Goal: Obtain resource: Obtain resource

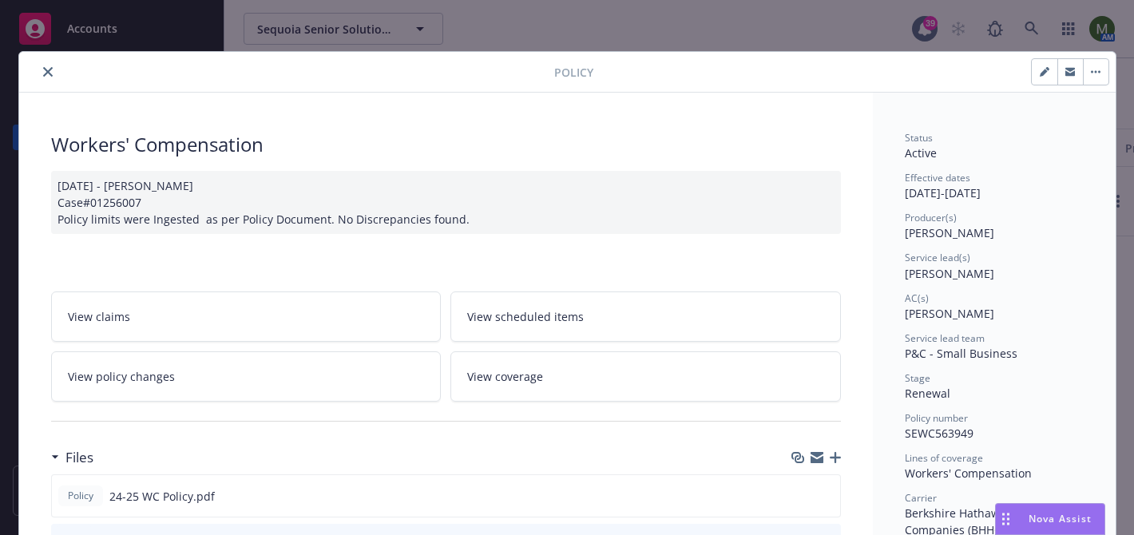
click at [48, 68] on icon "close" at bounding box center [48, 72] width 10 height 10
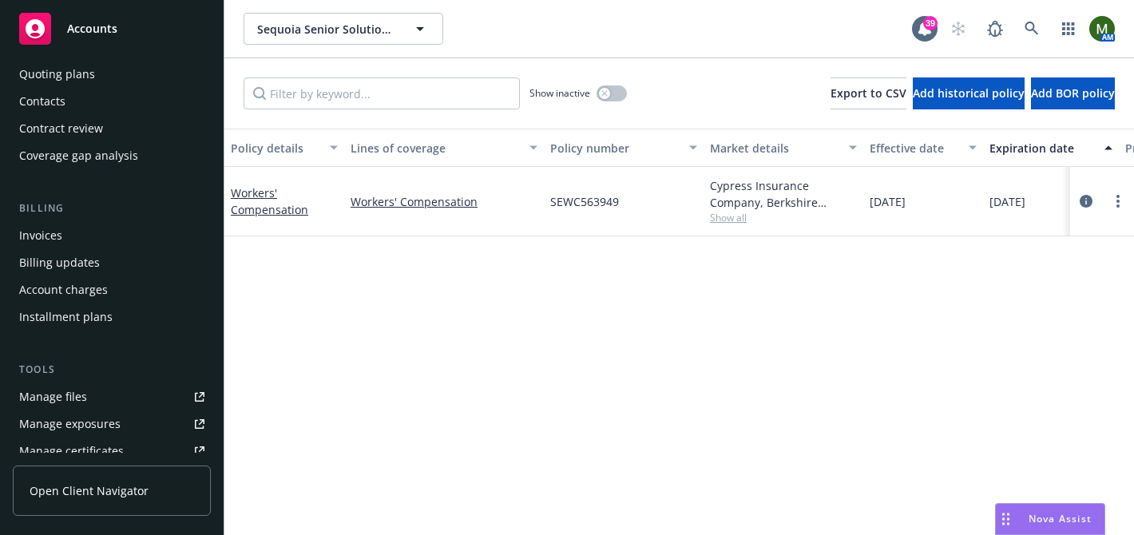
scroll to position [164, 0]
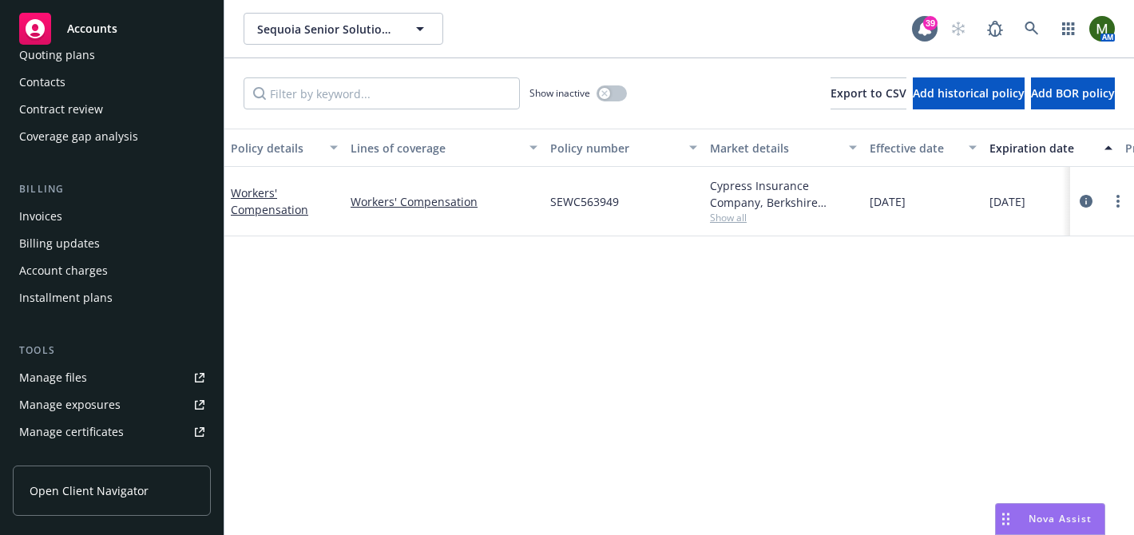
click at [70, 384] on div "Manage files" at bounding box center [53, 378] width 68 height 26
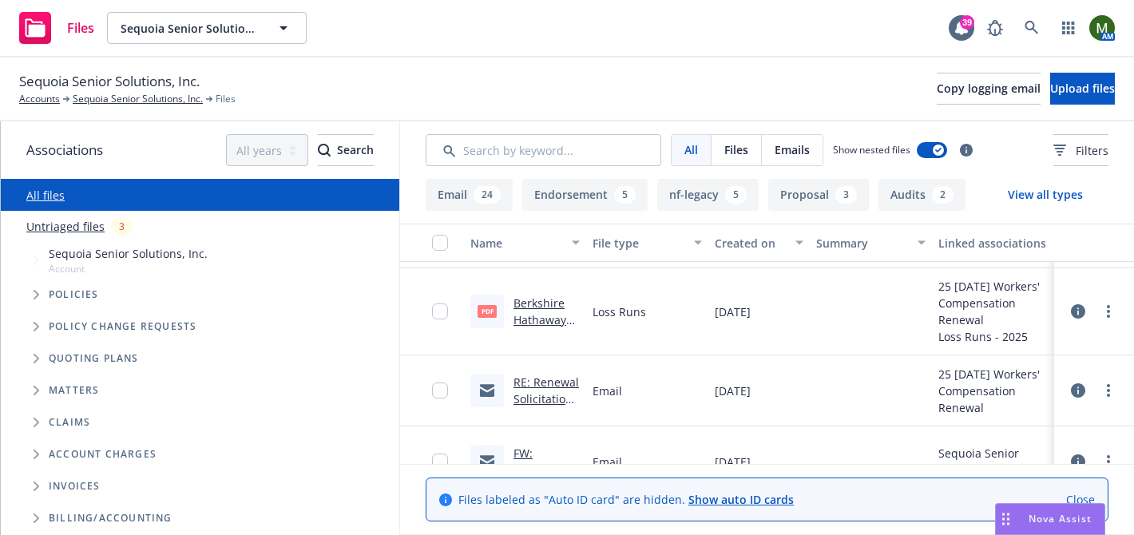
scroll to position [787, 0]
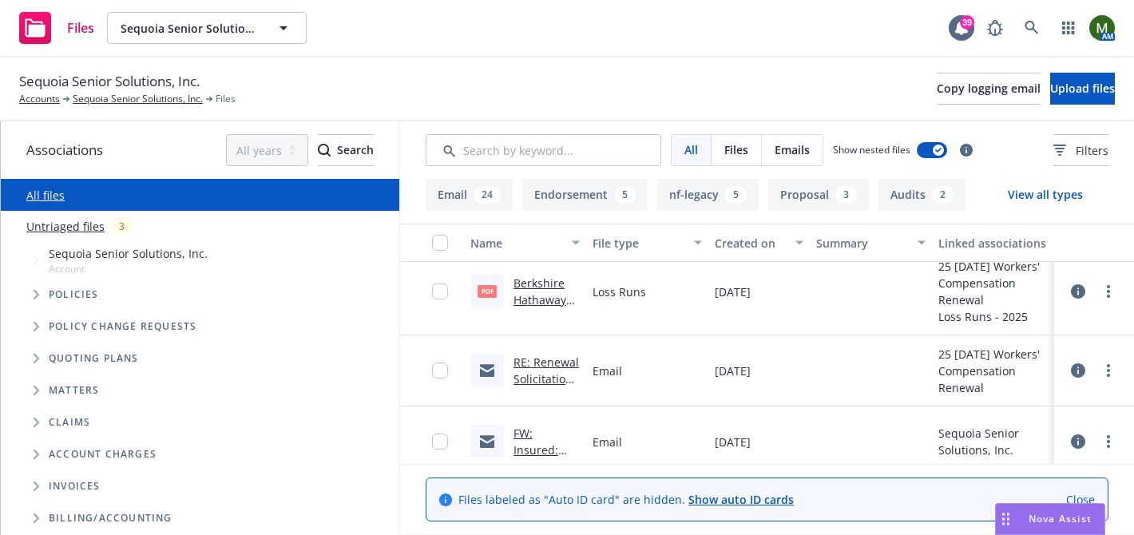
click at [526, 296] on link "Berkshire Hathaway Homestate Ins Co WC 2020 - 2025 Loss Runs - Valued 2025-06-0…" at bounding box center [544, 358] width 62 height 166
click at [1106, 293] on icon "more" at bounding box center [1107, 291] width 3 height 13
click at [1028, 350] on link "Download" at bounding box center [1037, 356] width 159 height 32
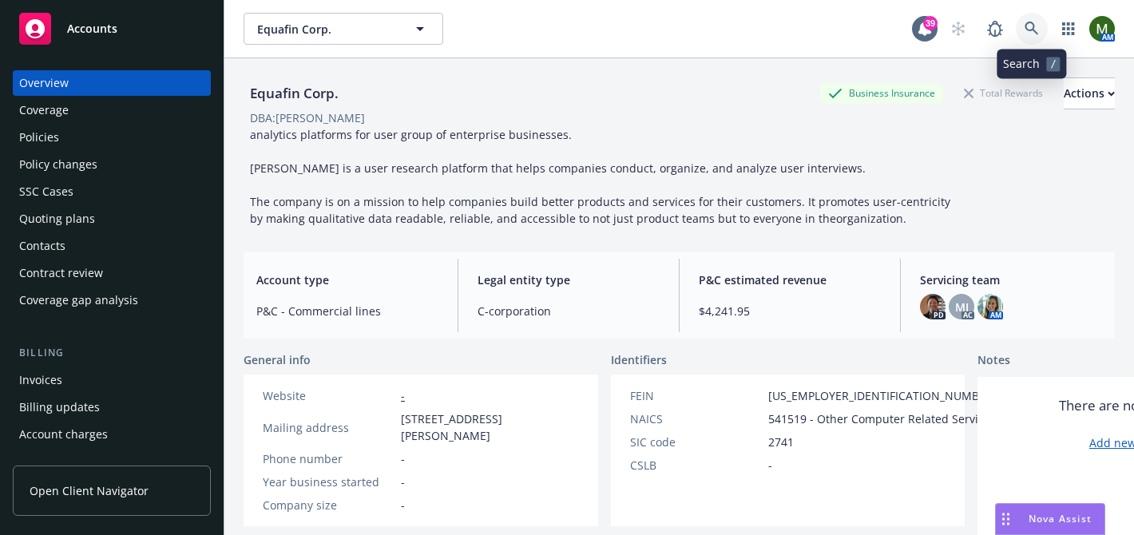
click at [1028, 38] on link at bounding box center [1031, 29] width 32 height 32
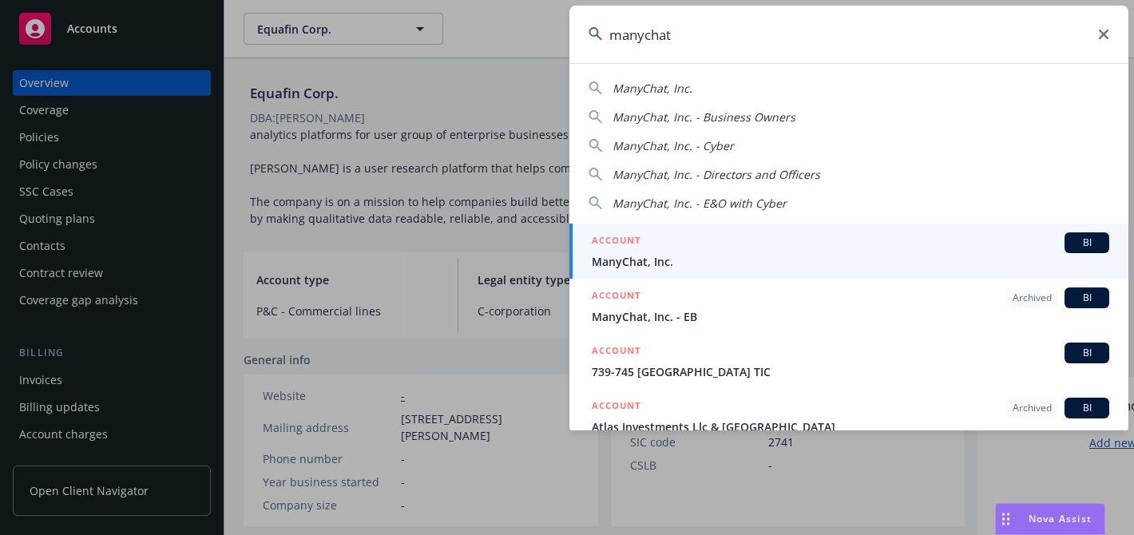
type input "manychat"
click at [755, 233] on div "ACCOUNT BI" at bounding box center [850, 242] width 517 height 21
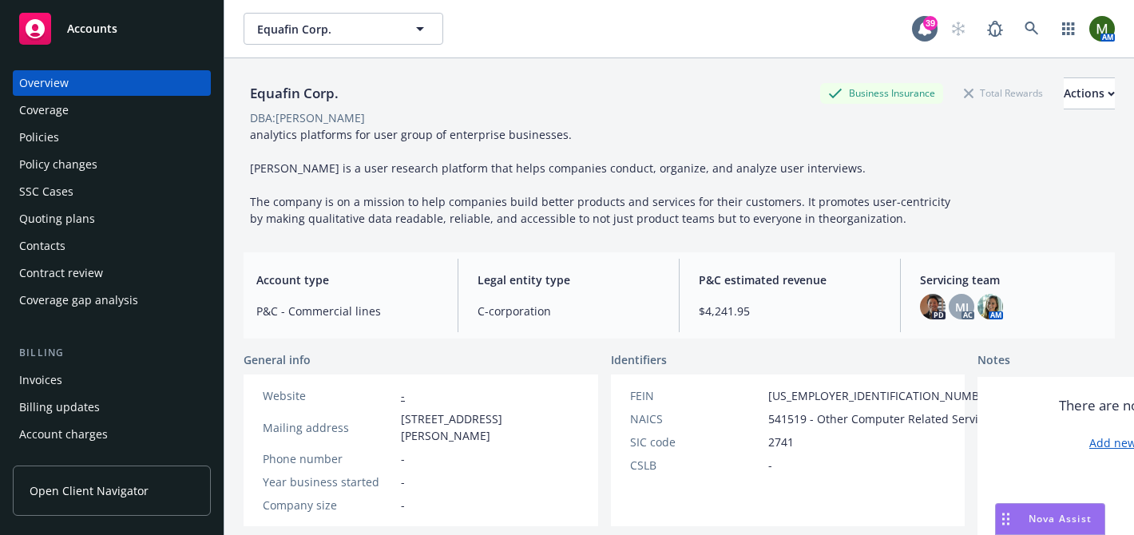
click at [149, 138] on div "Policies" at bounding box center [111, 138] width 185 height 26
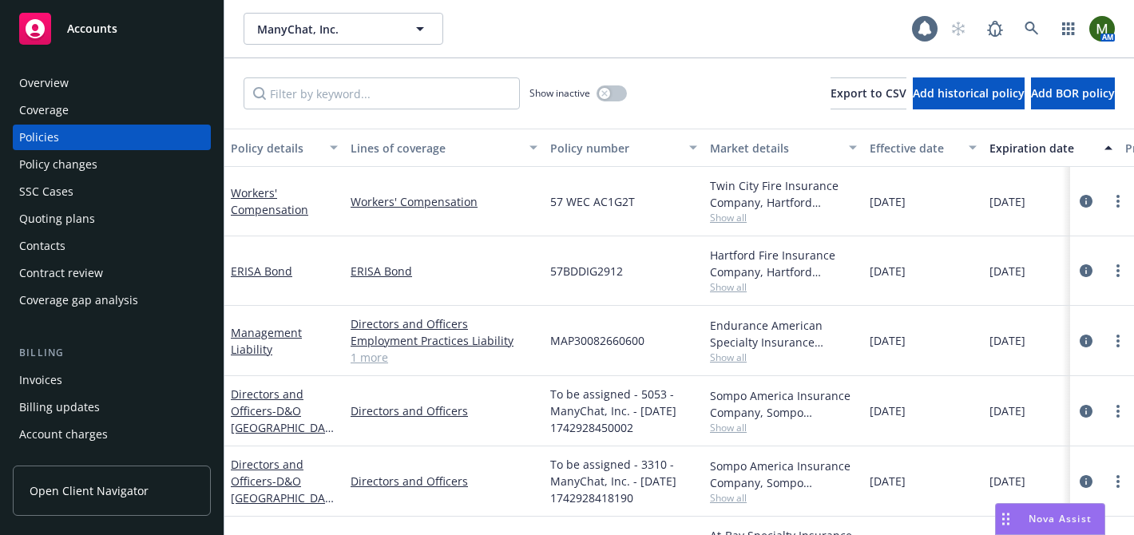
click at [569, 193] on span "57 WEC AC1G2T" at bounding box center [592, 201] width 85 height 17
copy span "57 WEC AC1G2T"
